Goal: Task Accomplishment & Management: Use online tool/utility

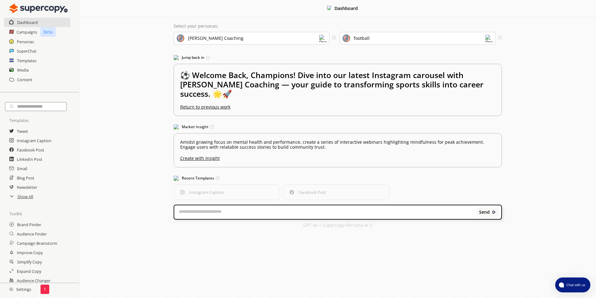
scroll to position [22, 0]
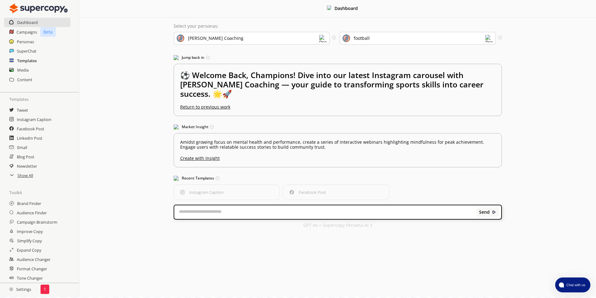
click at [35, 62] on h2 "Templates" at bounding box center [27, 60] width 20 height 9
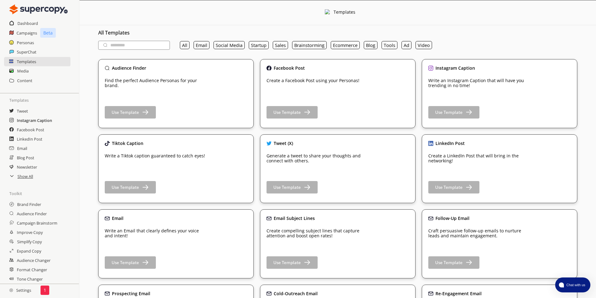
click at [47, 122] on h2 "Instagram Caption" at bounding box center [34, 120] width 35 height 9
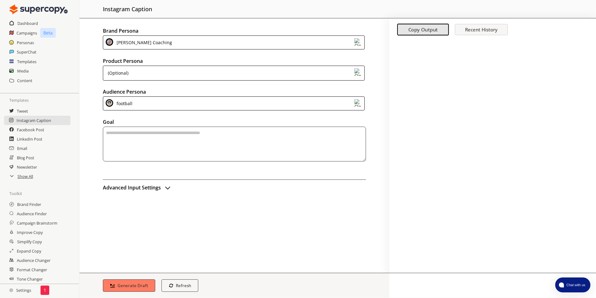
click at [212, 71] on div "(Optional)" at bounding box center [234, 73] width 262 height 15
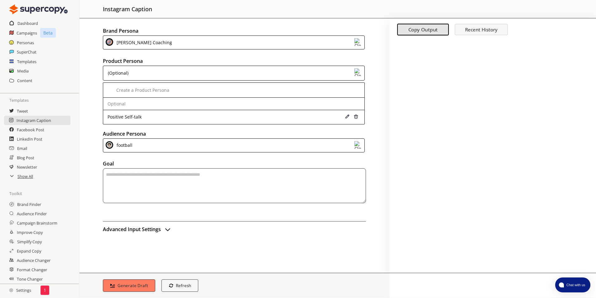
click at [212, 71] on div "(Optional)" at bounding box center [234, 73] width 262 height 15
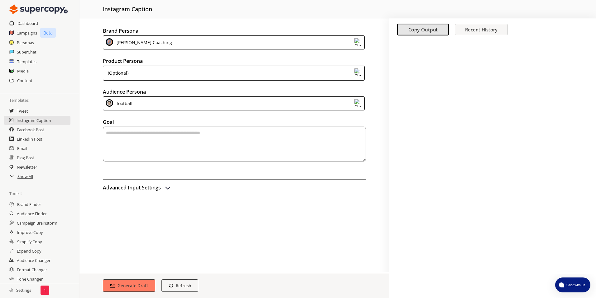
scroll to position [1, 0]
click at [36, 61] on h2 "Templates" at bounding box center [27, 60] width 20 height 9
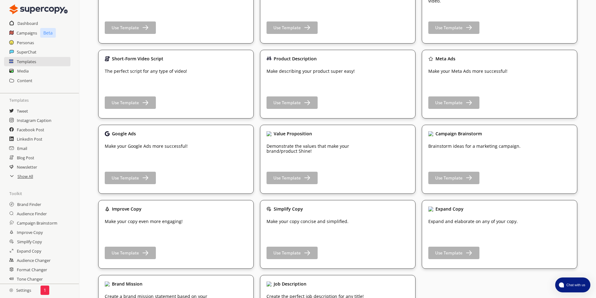
scroll to position [883, 0]
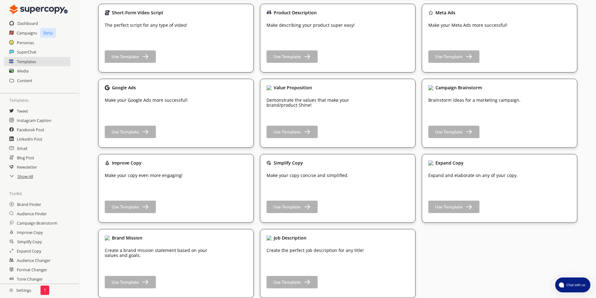
click at [45, 289] on p "1" at bounding box center [45, 290] width 2 height 5
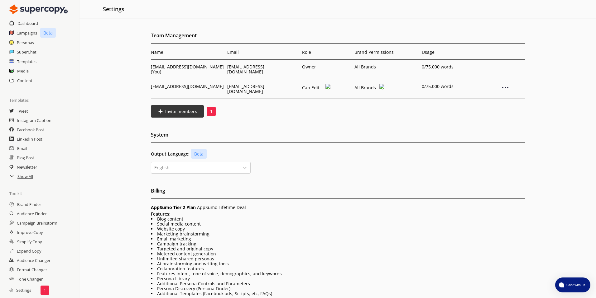
click at [210, 109] on p "1" at bounding box center [211, 111] width 2 height 5
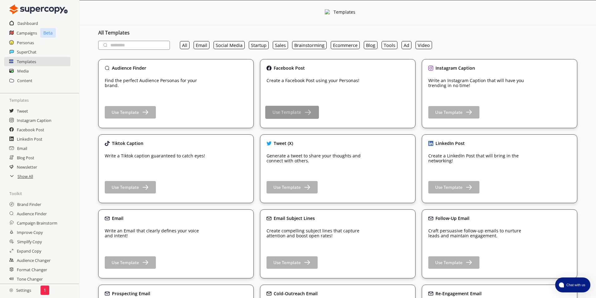
click at [274, 113] on b "Use Template" at bounding box center [286, 112] width 29 height 6
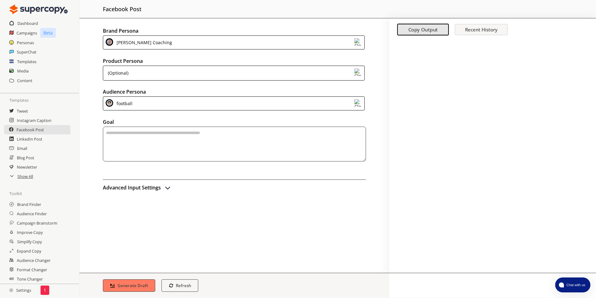
click at [354, 69] on img at bounding box center [357, 72] width 7 height 7
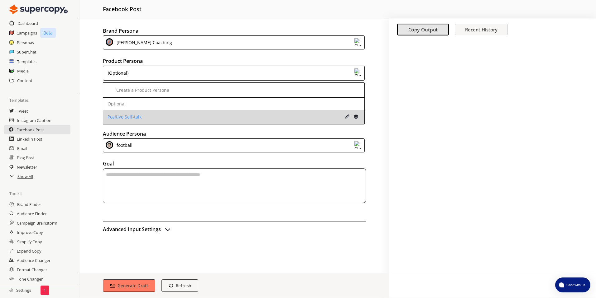
click at [206, 123] on li "Positive Self-talk" at bounding box center [233, 117] width 261 height 14
click at [211, 118] on div "Positive Self-talk" at bounding box center [209, 117] width 205 height 5
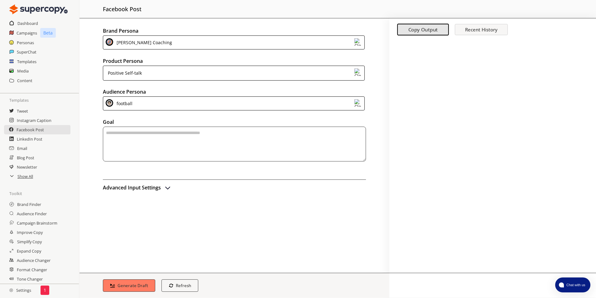
click at [151, 138] on textarea "textarea-textarea" at bounding box center [234, 144] width 263 height 35
click at [20, 80] on h2 "Content" at bounding box center [24, 79] width 15 height 9
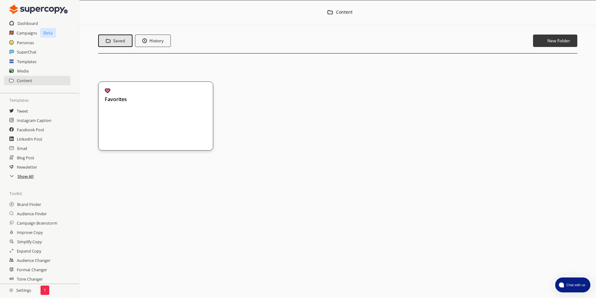
click at [24, 178] on h2 "Show All" at bounding box center [25, 176] width 16 height 9
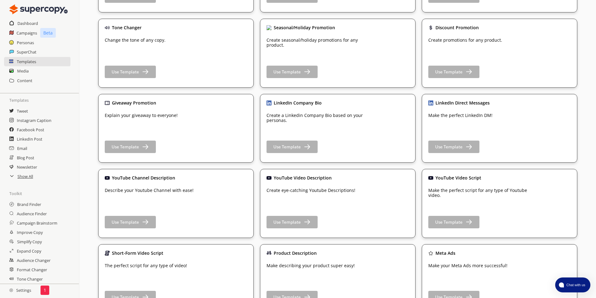
scroll to position [644, 0]
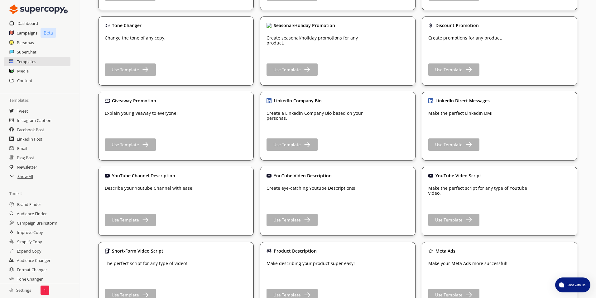
click at [20, 32] on h2 "Campaigns" at bounding box center [27, 32] width 21 height 9
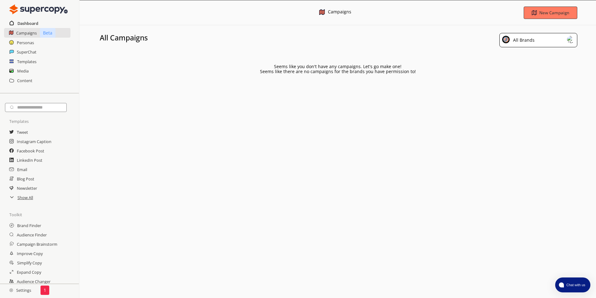
click at [31, 21] on h2 "Dashboard" at bounding box center [27, 23] width 21 height 9
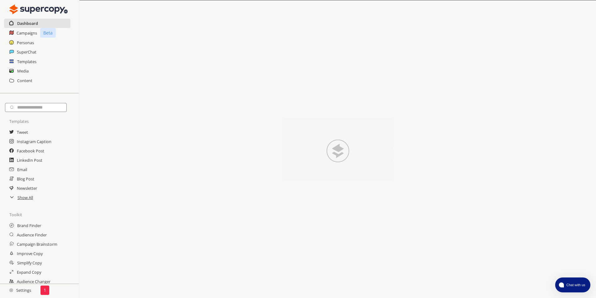
click at [31, 23] on h2 "Dashboard" at bounding box center [27, 23] width 21 height 9
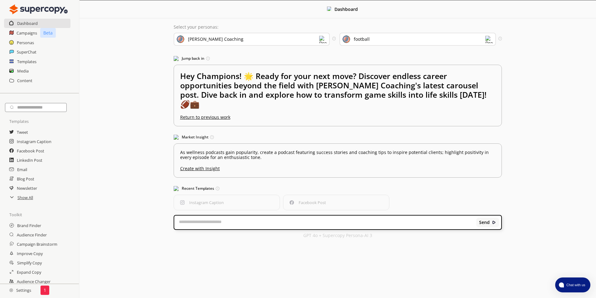
click at [356, 38] on div "football" at bounding box center [362, 39] width 16 height 5
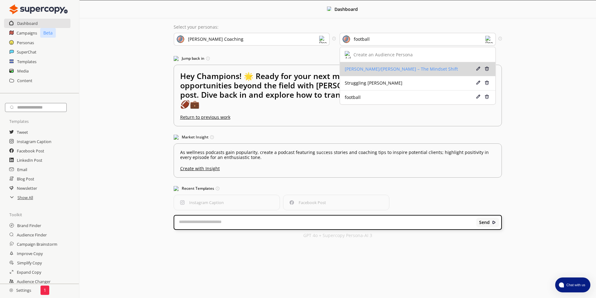
click at [365, 67] on div "Jamie/Alex – The Mindset Shift" at bounding box center [404, 69] width 120 height 5
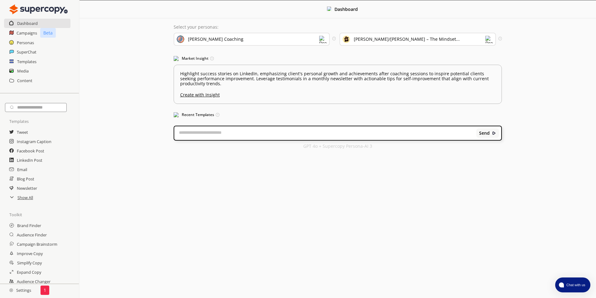
click at [50, 22] on div "Dashboard" at bounding box center [37, 23] width 67 height 9
click at [27, 71] on h2 "Media" at bounding box center [23, 70] width 12 height 9
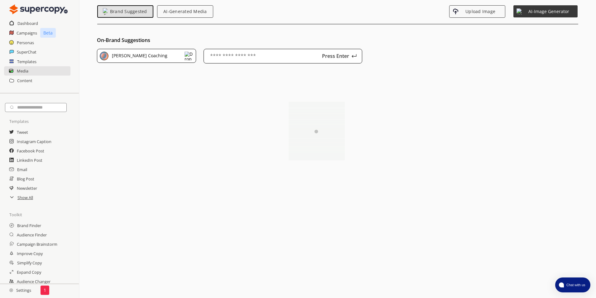
scroll to position [71, 0]
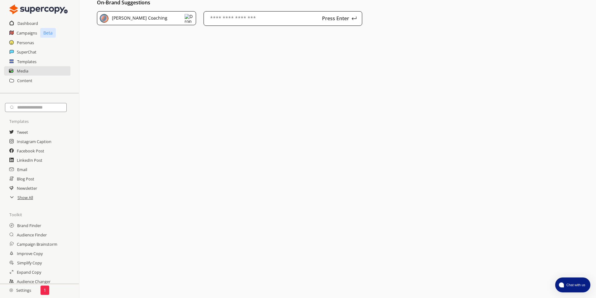
click at [47, 292] on div "1" at bounding box center [44, 290] width 9 height 9
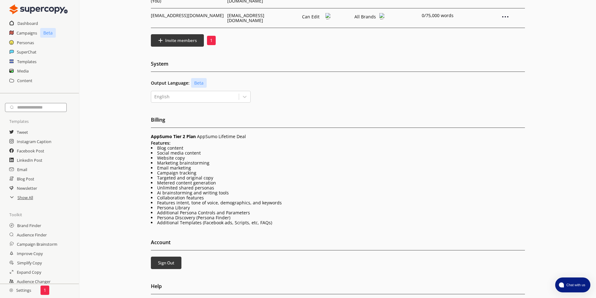
scroll to position [73, 0]
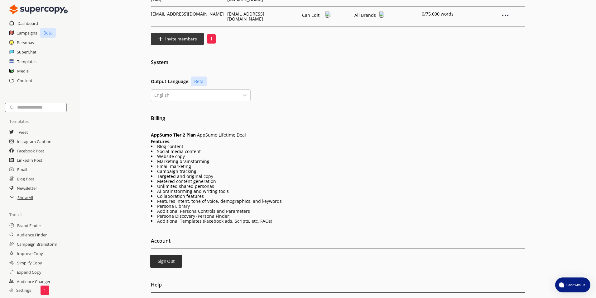
click at [165, 259] on b "Sign Out" at bounding box center [165, 262] width 17 height 6
